Goal: Task Accomplishment & Management: Use online tool/utility

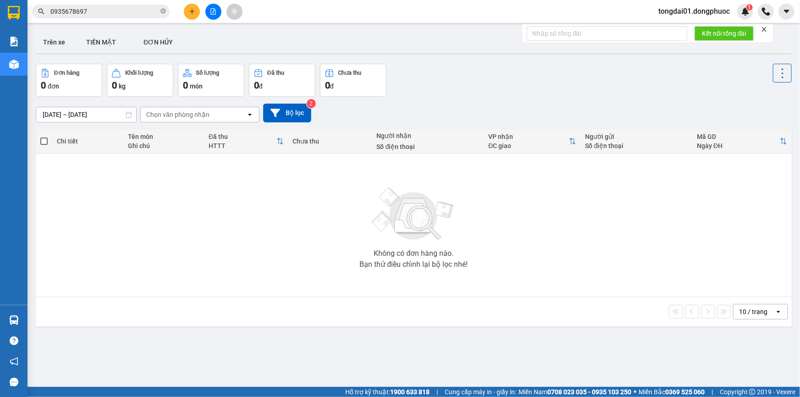
click at [105, 13] on input "0935678697" at bounding box center [104, 11] width 108 height 10
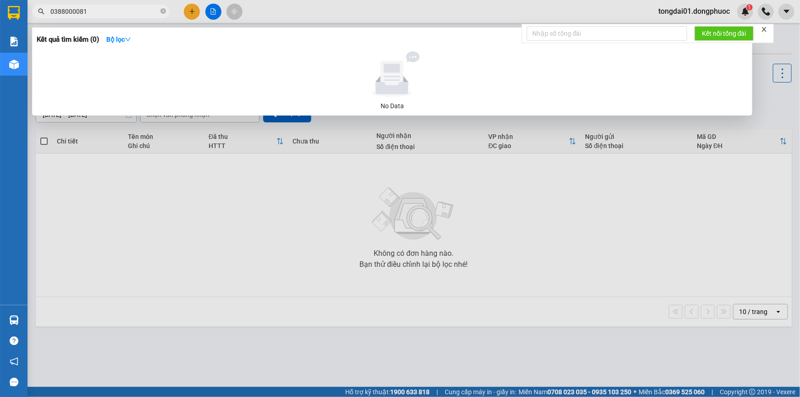
click at [66, 11] on input "0388000081" at bounding box center [104, 11] width 108 height 10
click at [90, 11] on input "0388000081" at bounding box center [104, 11] width 108 height 10
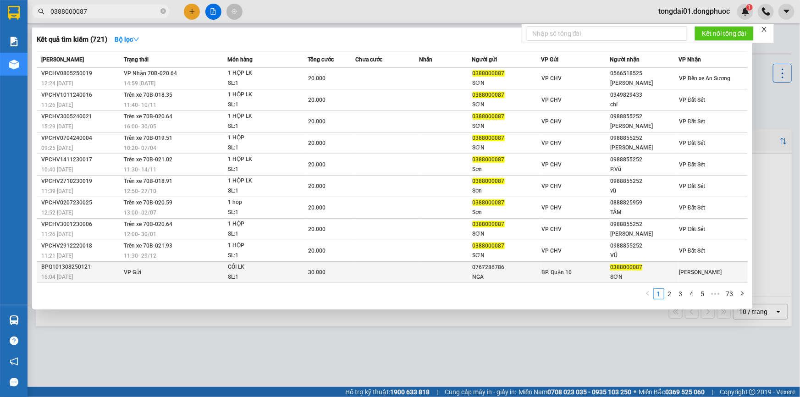
type input "0388000087"
click at [143, 271] on td "VP Gửi" at bounding box center [174, 272] width 106 height 21
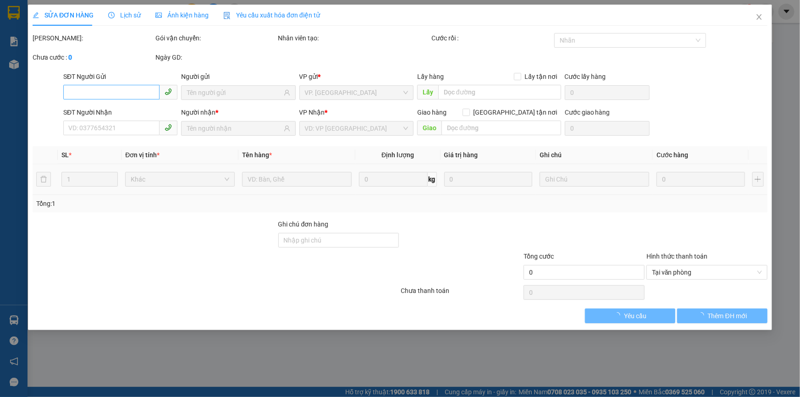
type input "0767286786"
type input "NGA"
type input "0388000087"
type input "SƠN"
type input "30.000"
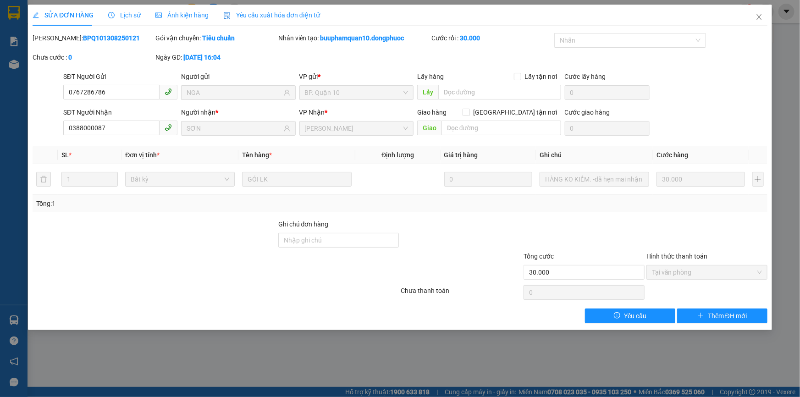
click at [121, 16] on span "Lịch sử" at bounding box center [124, 14] width 33 height 7
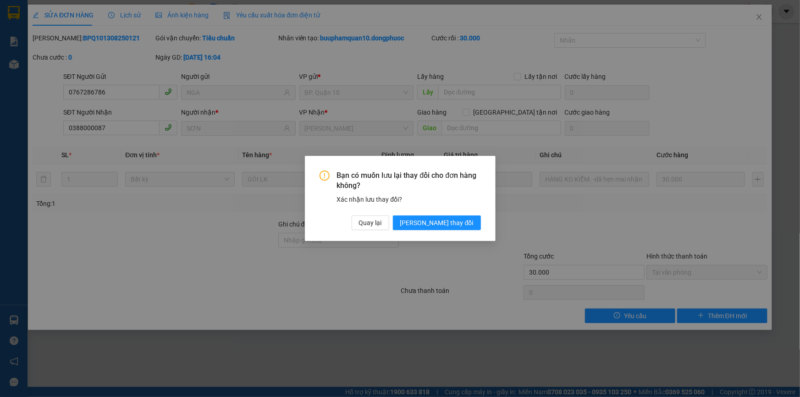
click at [404, 234] on div "Bạn có muốn lưu lại thay đổi cho đơn hàng không? Xác nhận lưu thay đổi? Quay lạ…" at bounding box center [400, 199] width 191 height 86
click at [389, 229] on button "Quay lại" at bounding box center [371, 222] width 38 height 15
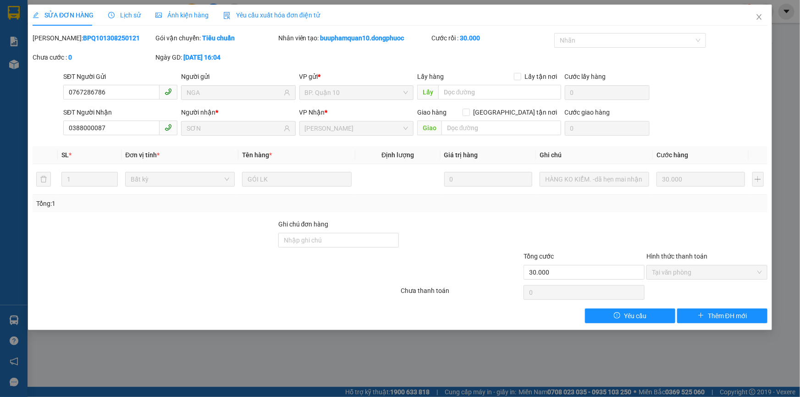
click at [138, 9] on div "SỬA ĐƠN HÀNG Lịch sử Ảnh kiện hàng Yêu cầu xuất hóa đơn điện tử" at bounding box center [176, 15] width 287 height 21
click at [134, 13] on span "Lịch sử" at bounding box center [124, 14] width 33 height 7
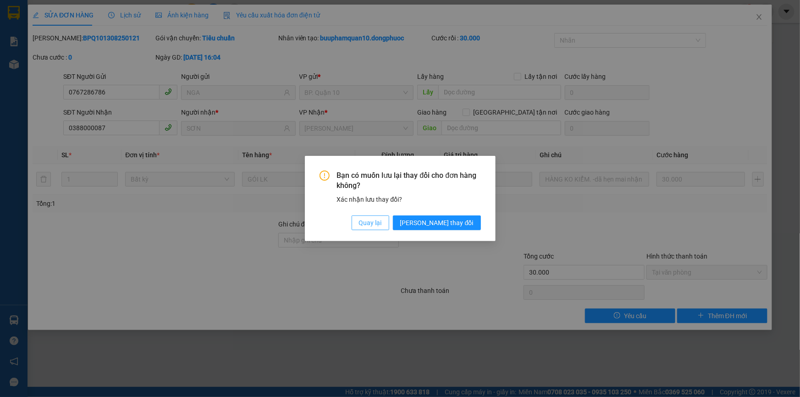
drag, startPoint x: 408, startPoint y: 227, endPoint x: 380, endPoint y: 207, distance: 33.8
click at [382, 227] on span "Quay lại" at bounding box center [370, 223] width 23 height 10
